Goal: Find specific fact: Find contact information

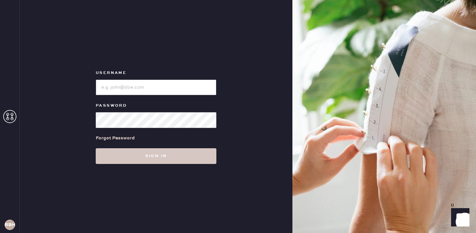
click at [113, 90] on input "loginName" at bounding box center [156, 88] width 121 height 16
type input "reformationbeverlyhills"
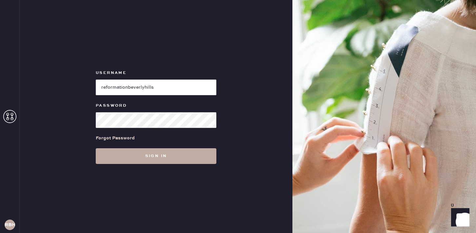
click at [177, 161] on button "Sign in" at bounding box center [156, 156] width 121 height 16
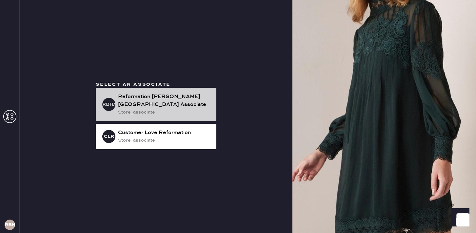
click at [160, 109] on div "store_associate" at bounding box center [164, 112] width 93 height 7
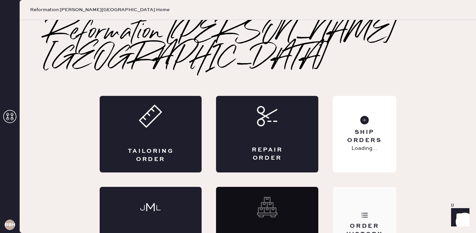
click at [368, 194] on div "Order History" at bounding box center [363, 225] width 63 height 77
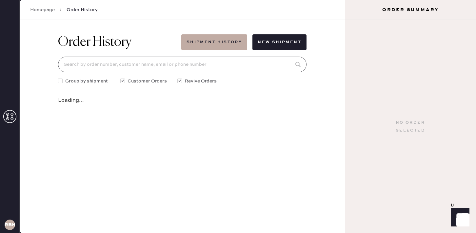
click at [252, 66] on input at bounding box center [182, 65] width 248 height 16
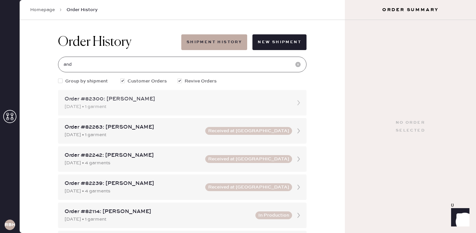
type input "[PERSON_NAME]"
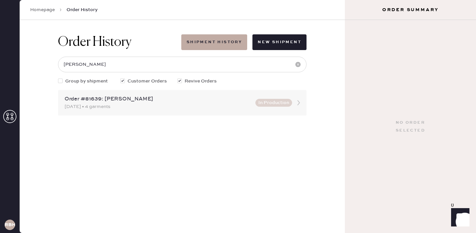
click at [109, 103] on div "Order #81639: [PERSON_NAME]" at bounding box center [158, 99] width 187 height 8
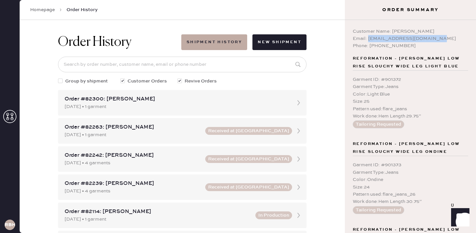
drag, startPoint x: 433, startPoint y: 39, endPoint x: 367, endPoint y: 40, distance: 65.5
click at [367, 40] on div "Email: [EMAIL_ADDRESS][DOMAIN_NAME]" at bounding box center [409, 38] width 115 height 7
copy div "[EMAIL_ADDRESS][DOMAIN_NAME]"
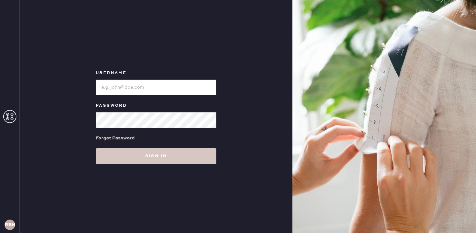
click at [132, 87] on input "loginName" at bounding box center [156, 88] width 121 height 16
type input "reformationbeverlyhills"
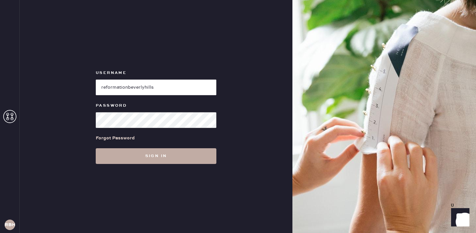
click at [173, 158] on button "Sign in" at bounding box center [156, 156] width 121 height 16
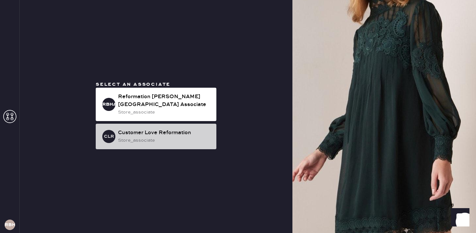
click at [171, 132] on div "Customer Love Reformation" at bounding box center [164, 133] width 93 height 8
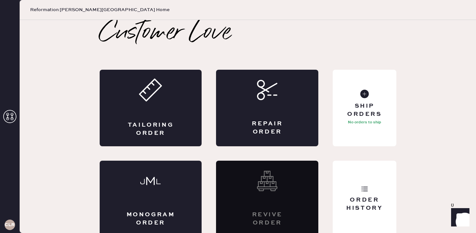
click at [10, 119] on icon at bounding box center [9, 116] width 13 height 13
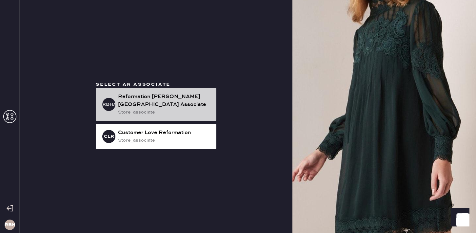
click at [151, 104] on div "Reformation [PERSON_NAME][GEOGRAPHIC_DATA] Associate" at bounding box center [164, 101] width 93 height 16
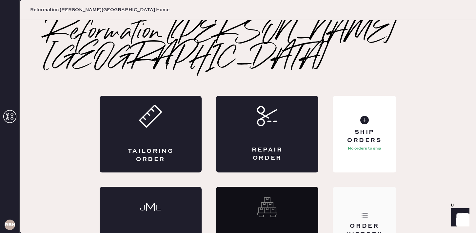
click at [368, 222] on div "Order History" at bounding box center [364, 230] width 53 height 16
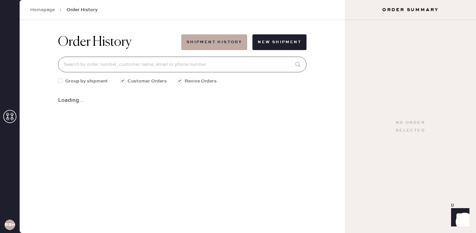
click at [177, 67] on input at bounding box center [182, 65] width 248 height 16
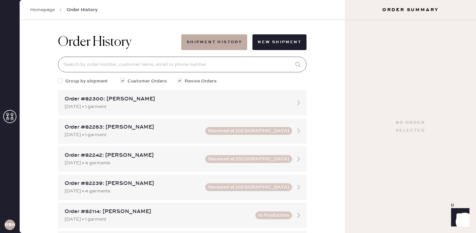
type input "q"
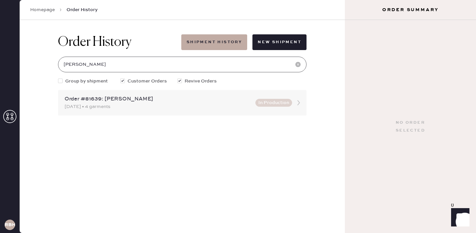
type input "[PERSON_NAME]"
click at [111, 100] on div "Order #81639: [PERSON_NAME]" at bounding box center [158, 99] width 187 height 8
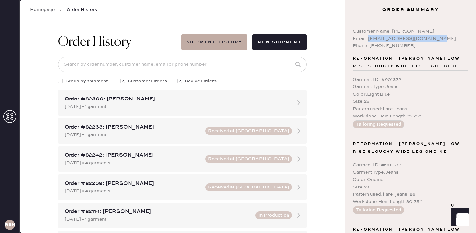
drag, startPoint x: 433, startPoint y: 37, endPoint x: 368, endPoint y: 39, distance: 65.2
click at [368, 39] on div "Email: [EMAIL_ADDRESS][DOMAIN_NAME]" at bounding box center [409, 38] width 115 height 7
copy div "[EMAIL_ADDRESS][DOMAIN_NAME]"
